Goal: Task Accomplishment & Management: Use online tool/utility

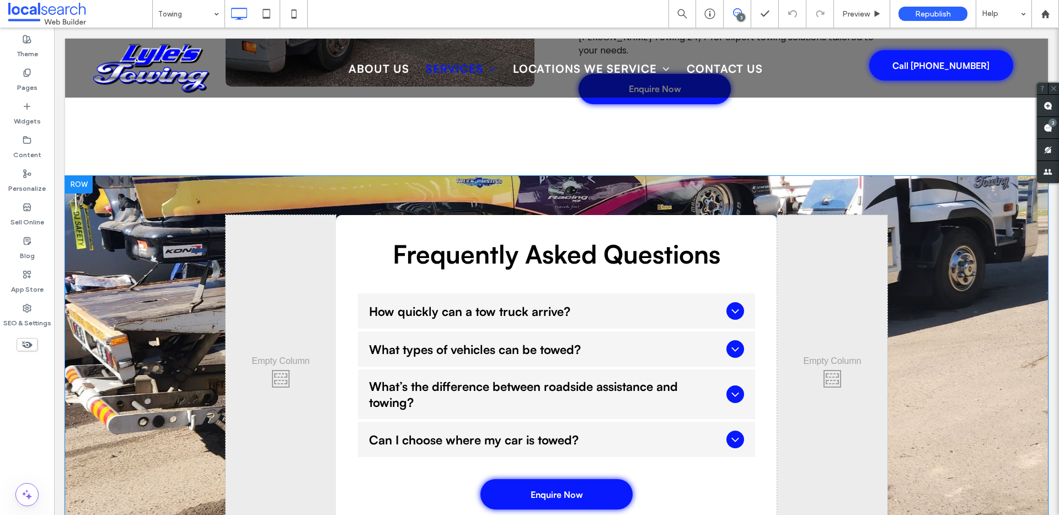
scroll to position [1331, 0]
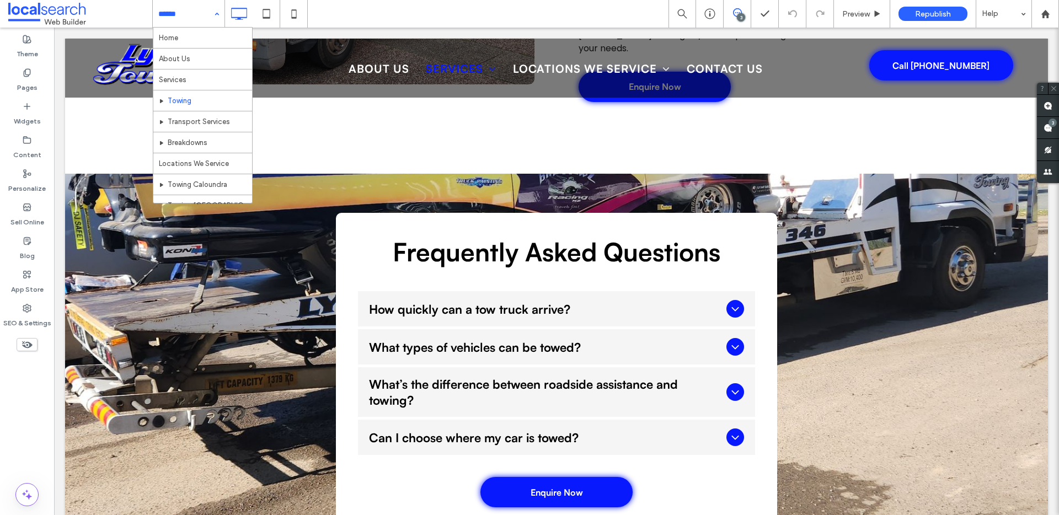
click at [219, 15] on div "Home About Us Services Towing Transport Services Breakdowns Locations We Servic…" at bounding box center [189, 14] width 72 height 28
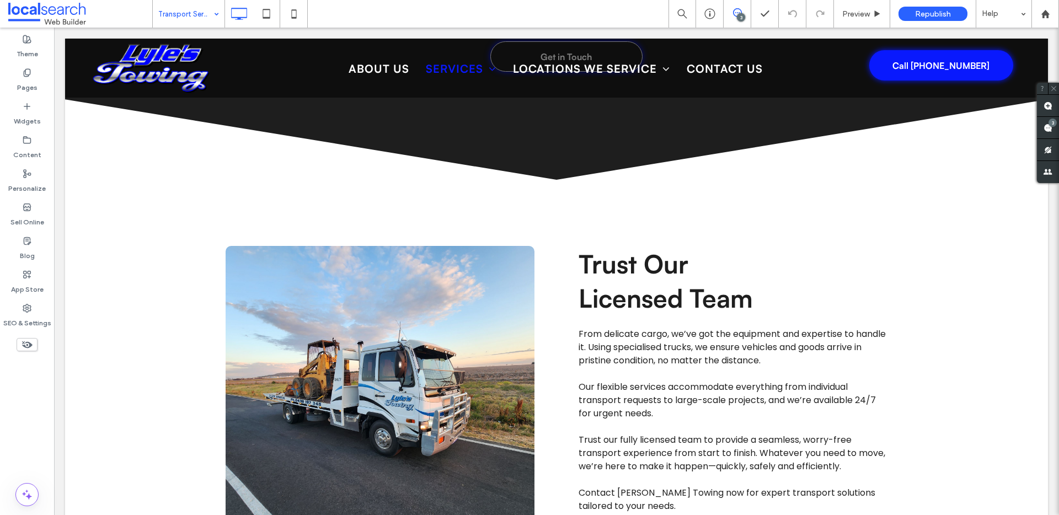
scroll to position [915, 0]
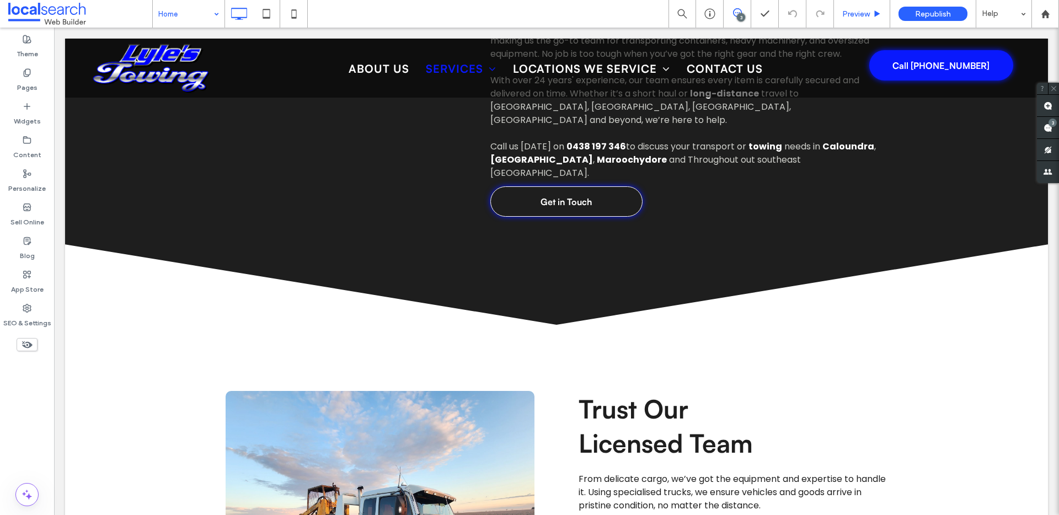
click at [871, 12] on div "Home 3 Preview Republish Help Site Comments Team & Clients Automate new comment…" at bounding box center [529, 257] width 1059 height 515
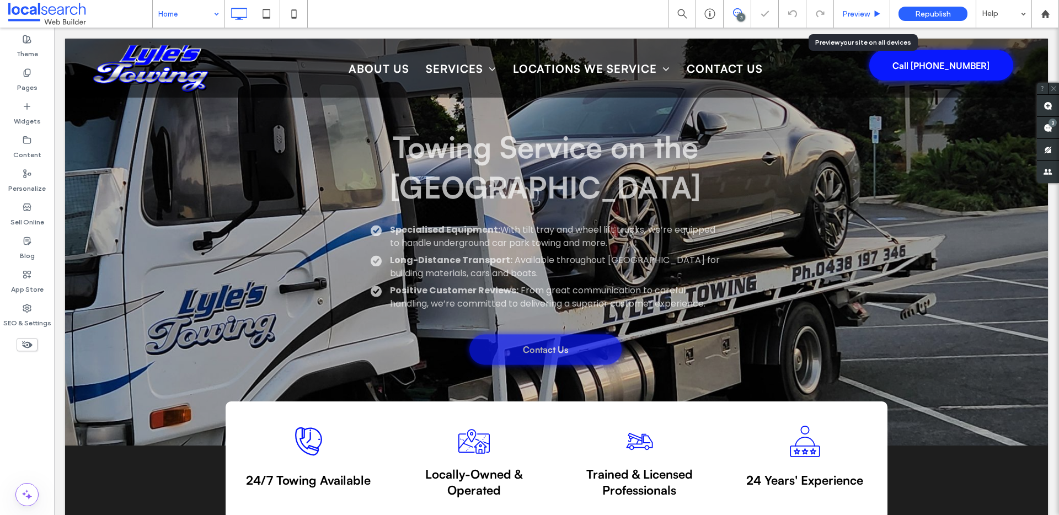
click at [868, 16] on span "Preview" at bounding box center [856, 13] width 28 height 9
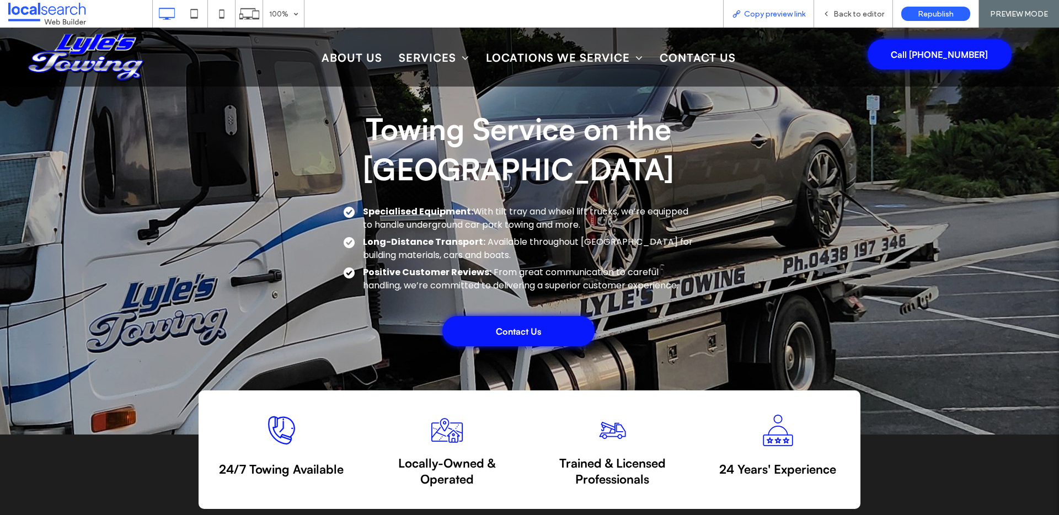
click at [780, 16] on span "Copy preview link" at bounding box center [774, 13] width 61 height 9
